Goal: Task Accomplishment & Management: Use online tool/utility

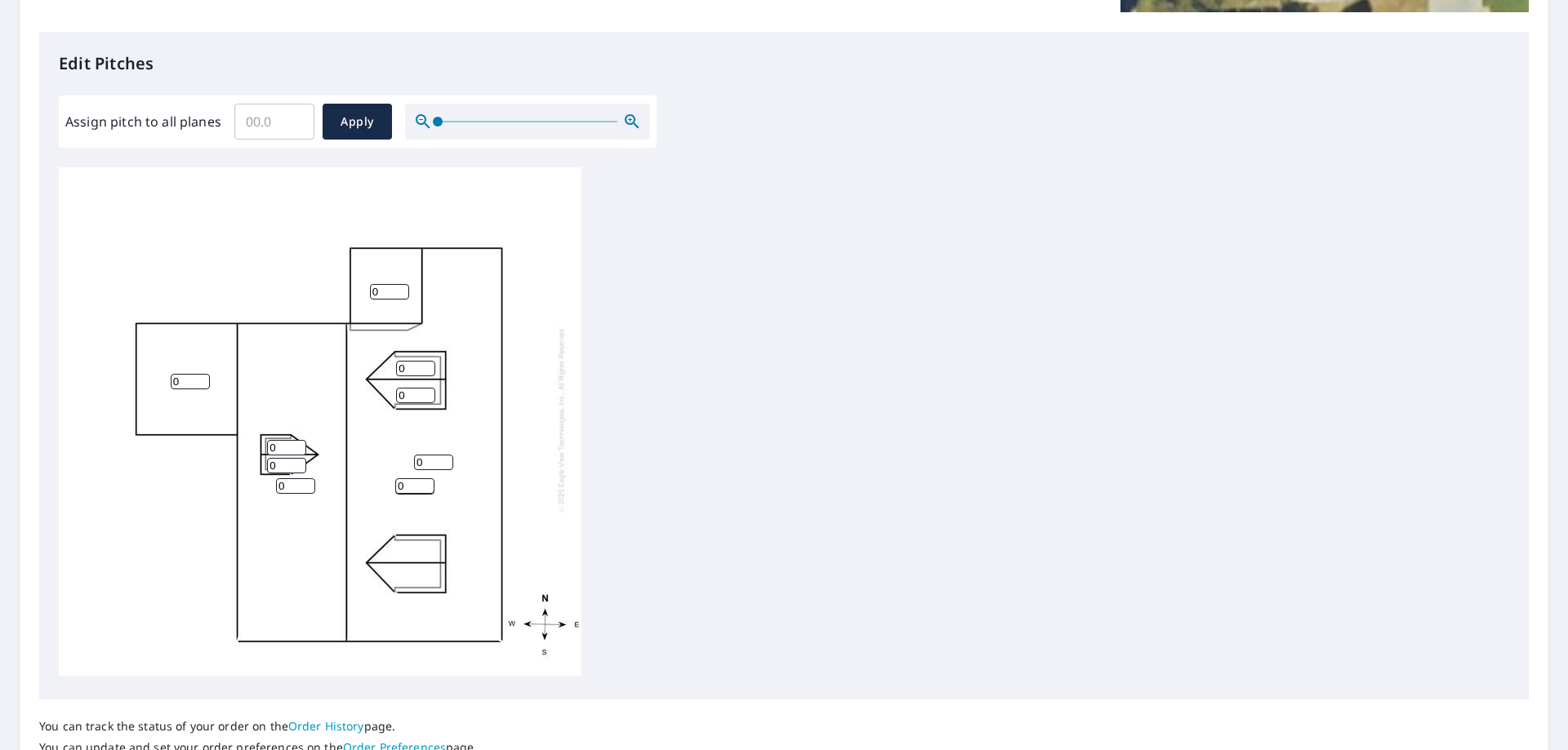
scroll to position [408, 0]
click at [415, 359] on input "0" at bounding box center [416, 367] width 40 height 16
drag, startPoint x: 415, startPoint y: 356, endPoint x: 395, endPoint y: 356, distance: 20.0
click at [395, 356] on div "0 0 0 0 0 0 0 0 0 0" at bounding box center [320, 418] width 522 height 513
click at [175, 372] on input "0" at bounding box center [190, 380] width 40 height 16
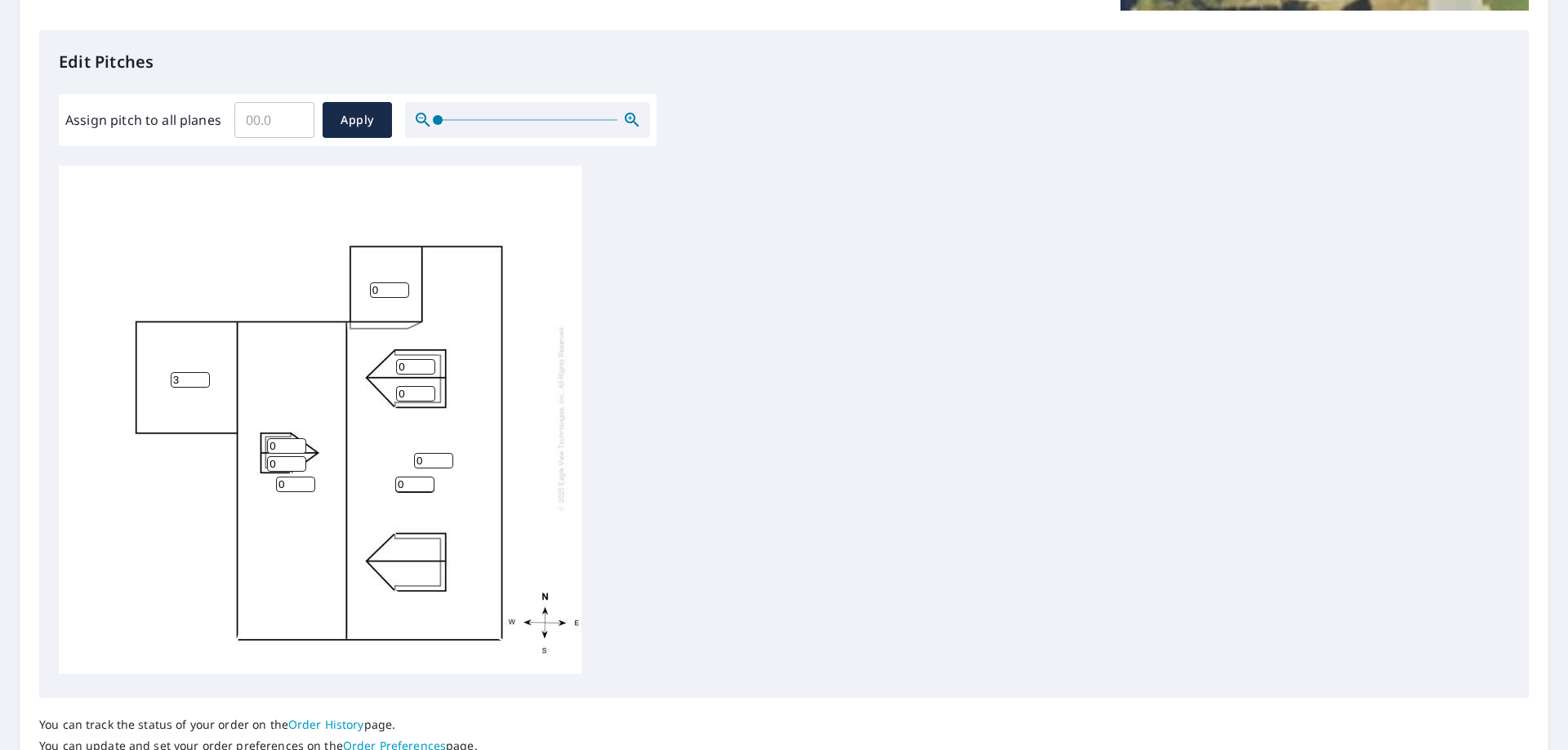
type input "3"
click at [291, 438] on input "0" at bounding box center [286, 446] width 40 height 16
type input "8"
click at [287, 456] on input "0" at bounding box center [286, 463] width 40 height 16
type input "8"
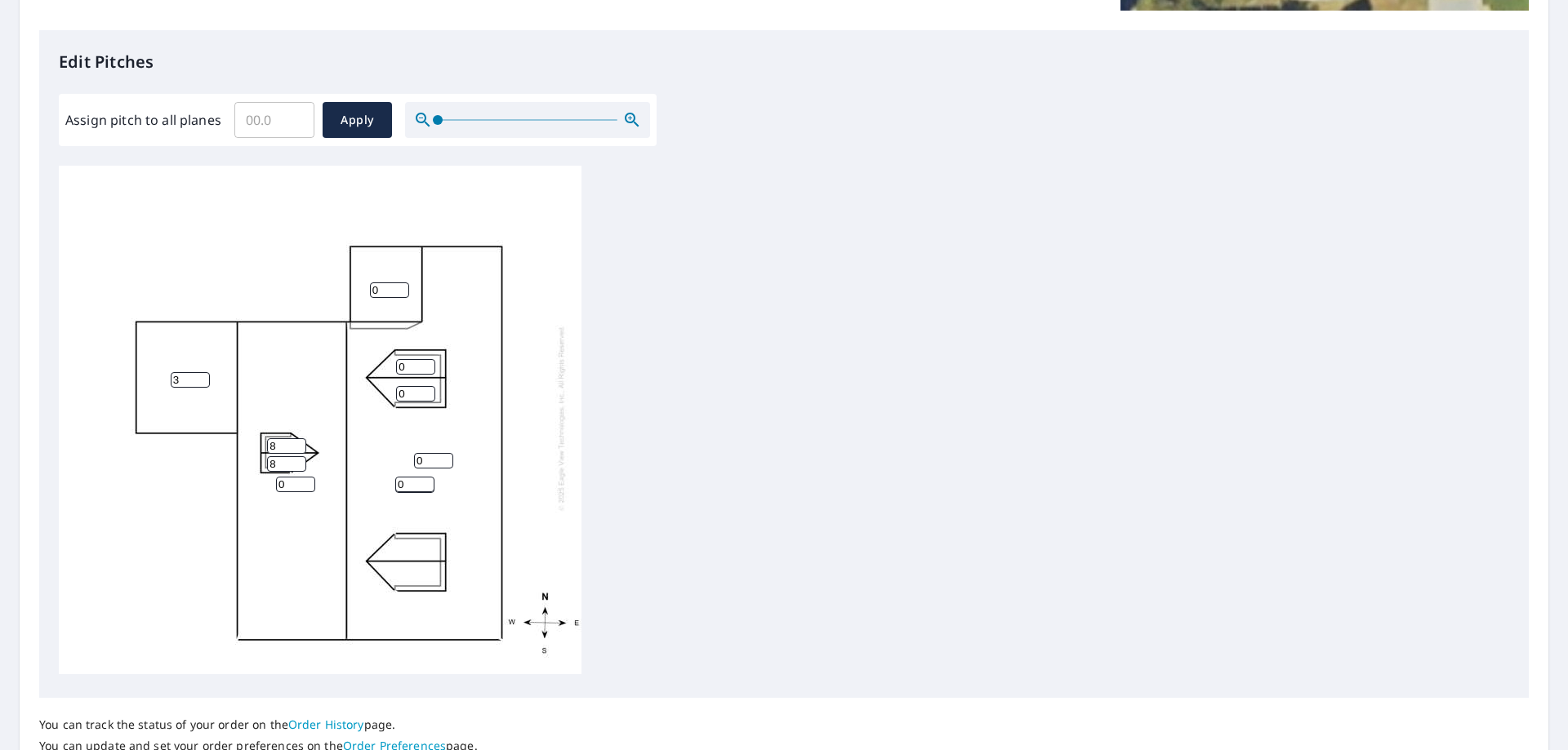
click at [409, 359] on input "0" at bounding box center [416, 367] width 40 height 16
type input "8"
click at [412, 386] on input "0" at bounding box center [416, 393] width 40 height 16
type input "8"
click at [286, 477] on input "0" at bounding box center [295, 484] width 40 height 16
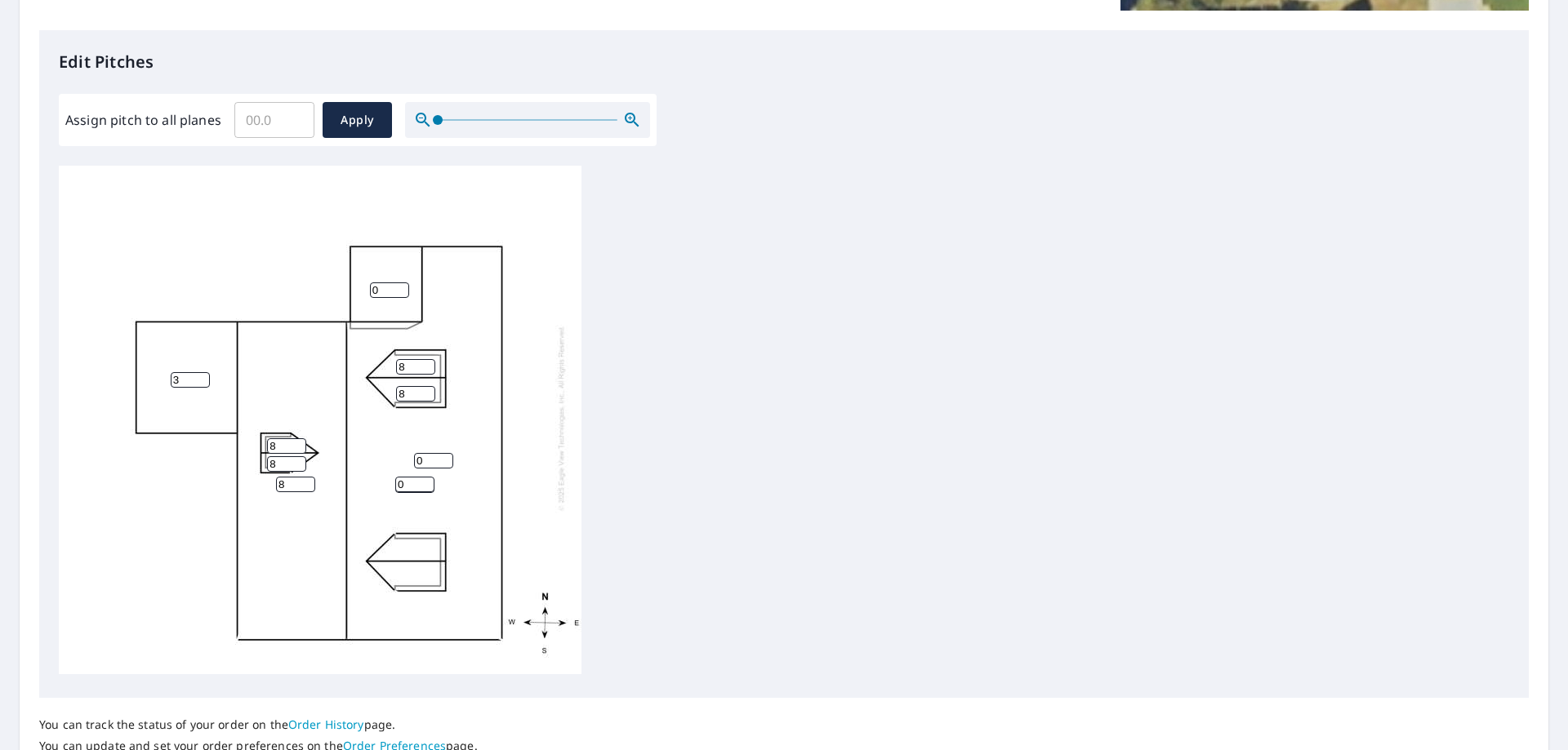
type input "8"
click at [383, 282] on input "0" at bounding box center [389, 290] width 40 height 16
type input "0"
type input "8"
click at [430, 453] on input "0" at bounding box center [433, 460] width 40 height 16
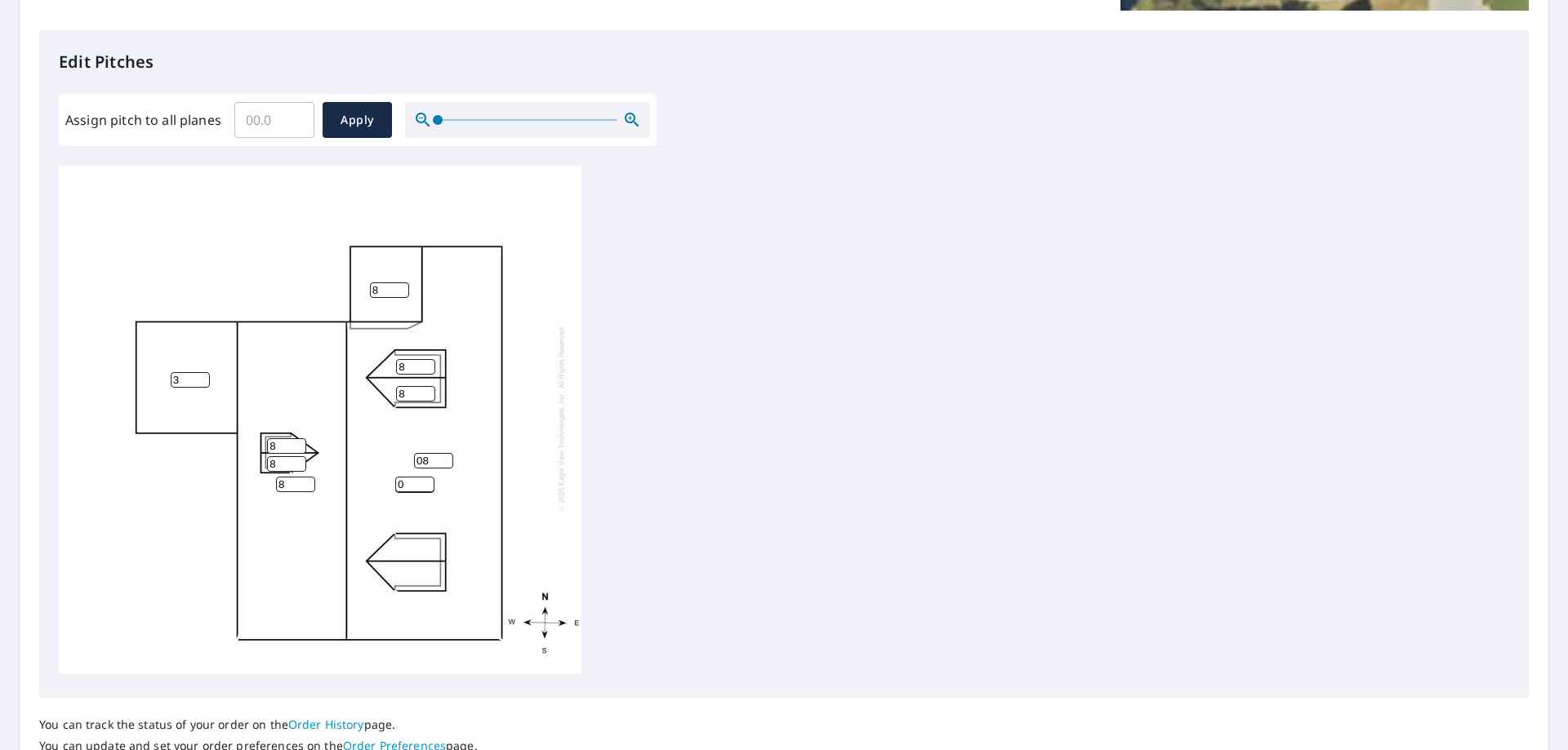
type input "0"
type input "8"
click at [408, 477] on input "0" at bounding box center [415, 484] width 40 height 16
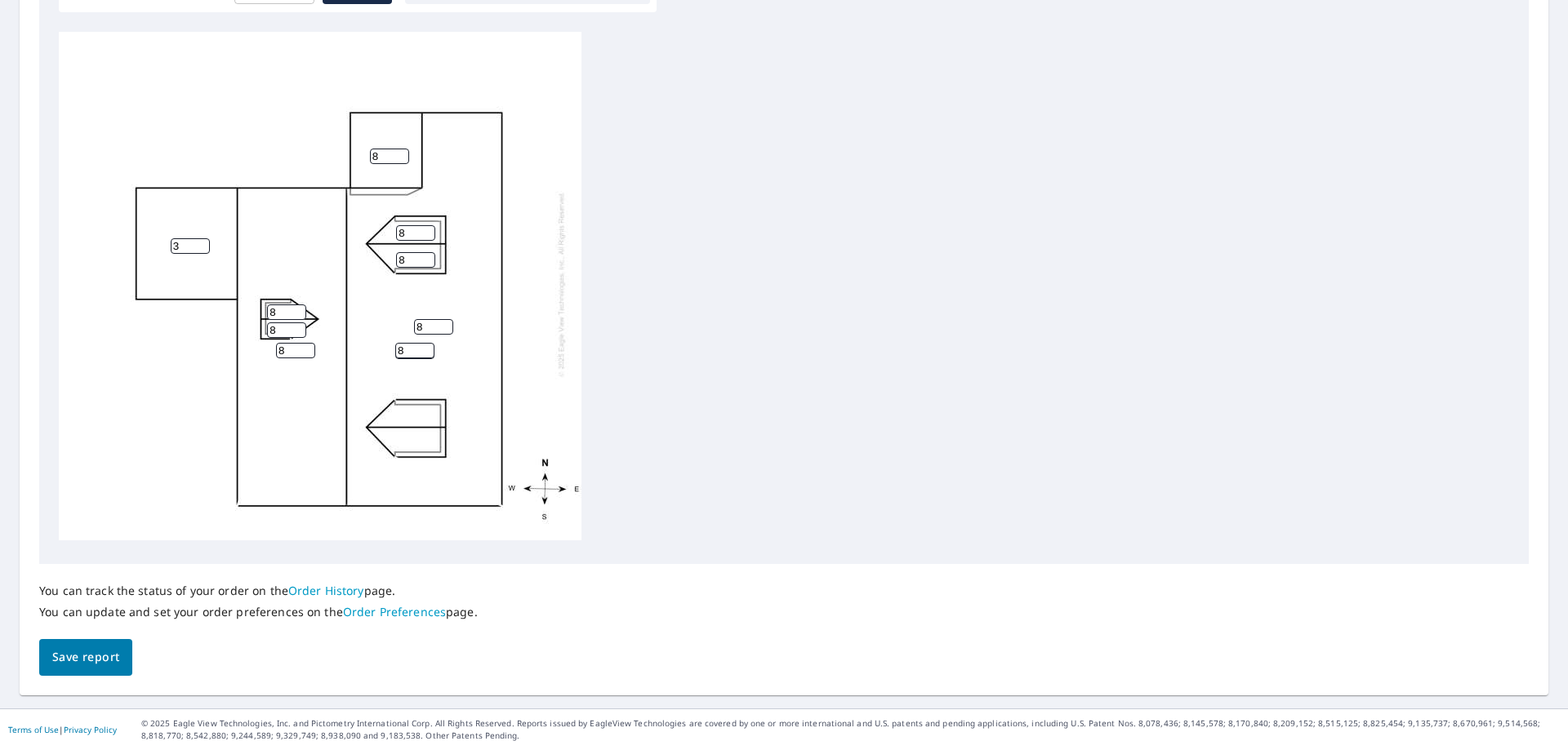
type input "8"
click at [96, 662] on span "Save report" at bounding box center [86, 657] width 67 height 20
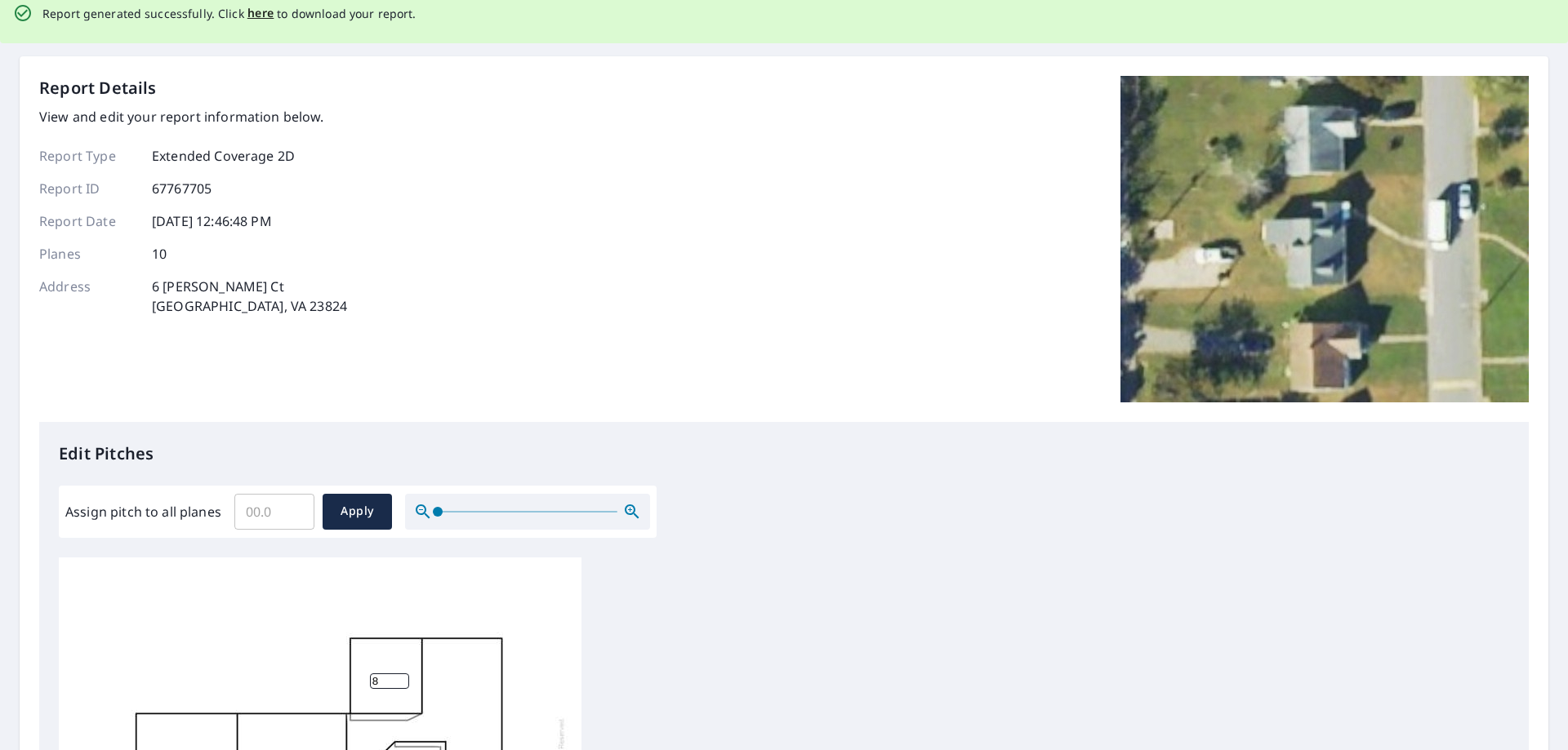
scroll to position [0, 0]
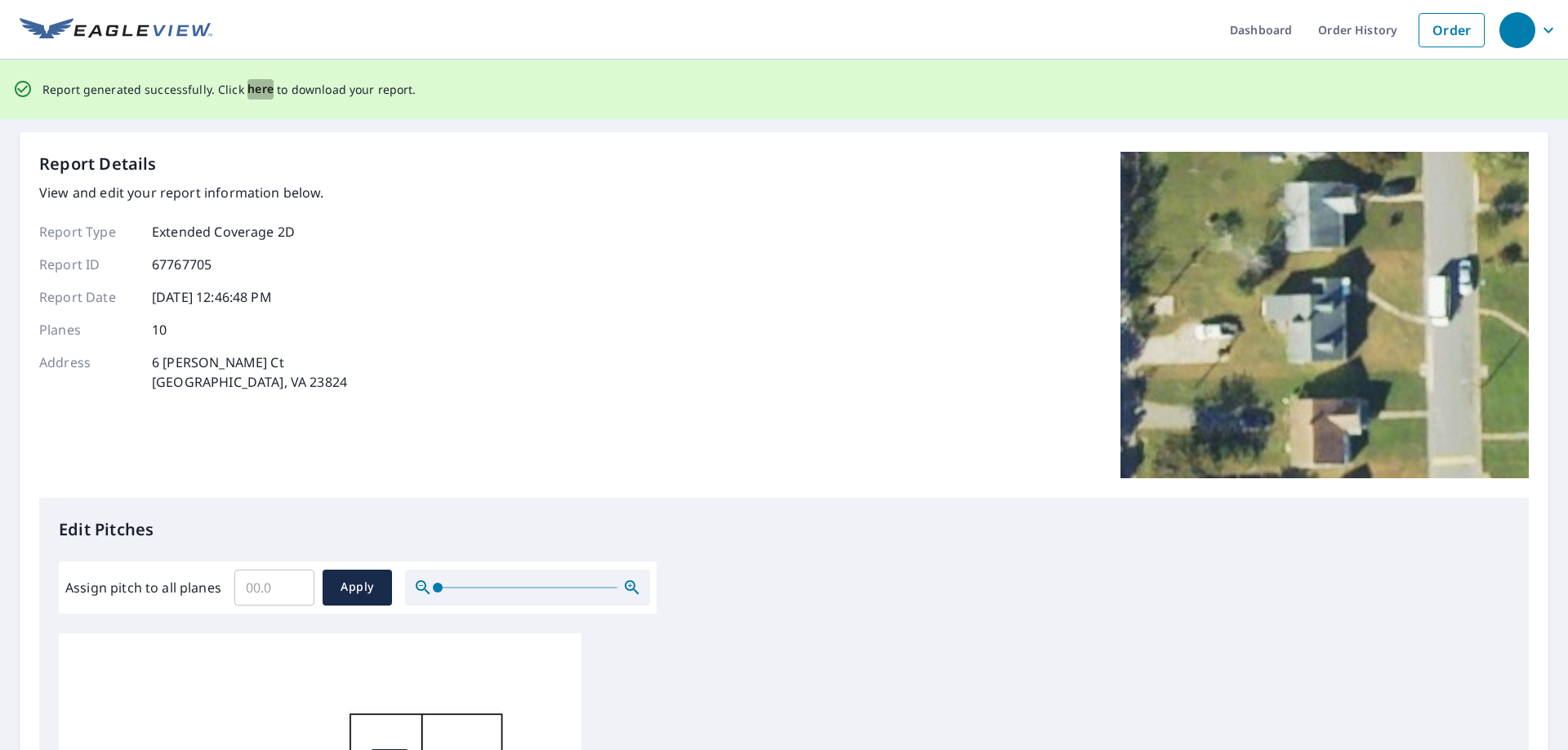
click at [257, 89] on span "here" at bounding box center [260, 89] width 27 height 20
